Goal: Information Seeking & Learning: Learn about a topic

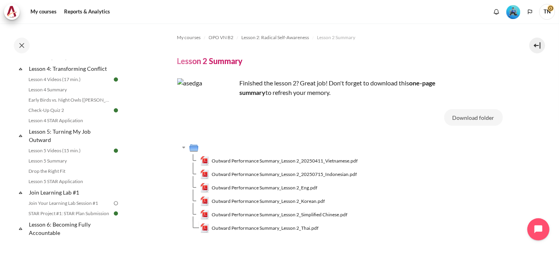
scroll to position [310, 0]
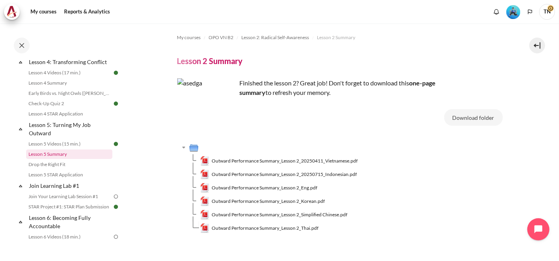
click at [62, 159] on link "Lesson 5 Summary" at bounding box center [69, 154] width 86 height 9
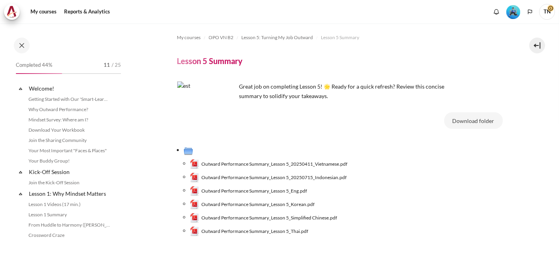
scroll to position [323, 0]
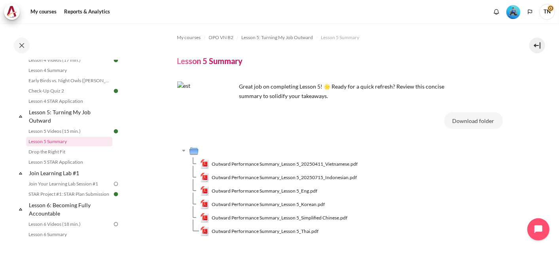
click at [276, 138] on div "Download folder Outward Performance Summary_Lesson 5_20250411_Vietnamese.pdf Ou…" at bounding box center [340, 178] width 326 height 132
click at [287, 162] on span "Outward Performance Summary_Lesson 5_20250411_Vietnamese.pdf" at bounding box center [285, 164] width 146 height 7
click at [126, 131] on div "Completed 44% 11 / 25 Expand Collapse Welcome! Highlighted" at bounding box center [63, 142] width 127 height 237
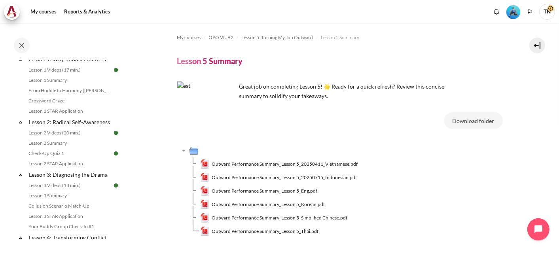
scroll to position [124, 0]
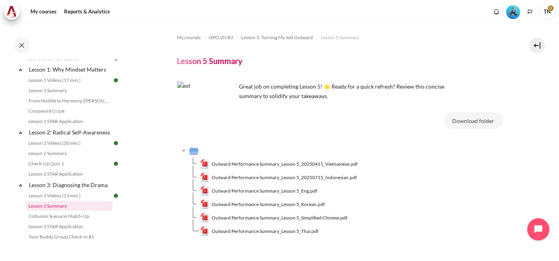
click at [71, 211] on link "Lesson 3 Summary" at bounding box center [69, 205] width 86 height 9
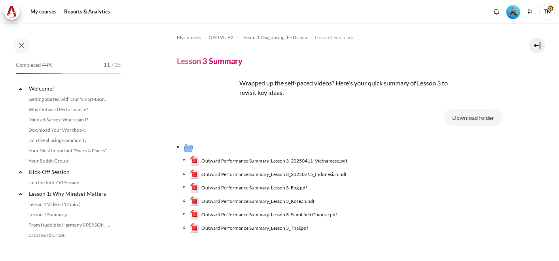
scroll to position [189, 0]
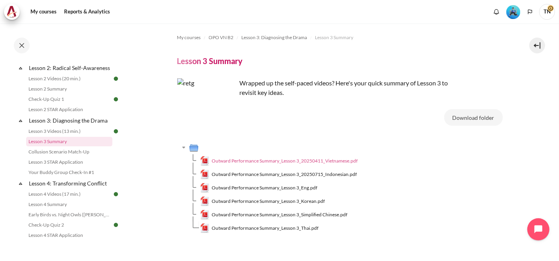
click at [288, 159] on span "Outward Performance Summary_Lesson 3_20250411_Vietnamese.pdf" at bounding box center [285, 160] width 146 height 7
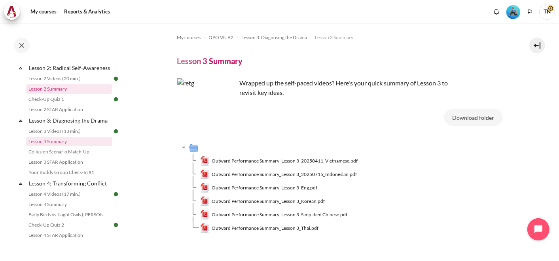
click at [76, 94] on link "Lesson 2 Summary" at bounding box center [69, 88] width 86 height 9
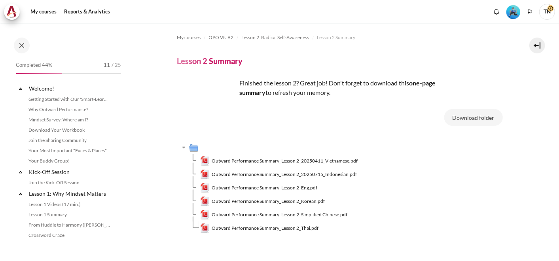
scroll to position [136, 0]
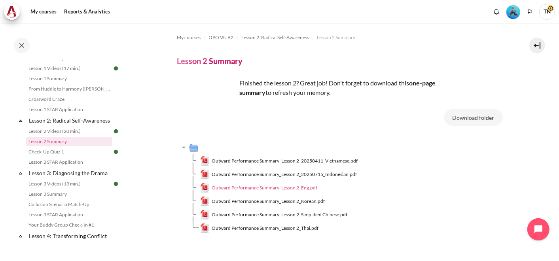
click at [284, 190] on span "Outward Performance Summary_Lesson 2_Eng.pdf" at bounding box center [265, 187] width 106 height 7
drag, startPoint x: 125, startPoint y: 115, endPoint x: 123, endPoint y: 104, distance: 10.7
click at [123, 104] on div "Completed 44% 11 / 25 Expand Collapse Welcome! Highlighted" at bounding box center [63, 142] width 127 height 237
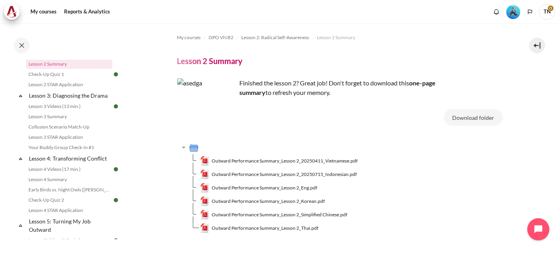
scroll to position [212, 0]
click at [287, 159] on span "Outward Performance Summary_Lesson 2_20250411_Vietnamese.pdf" at bounding box center [285, 160] width 146 height 7
